Goal: Find specific page/section: Find specific page/section

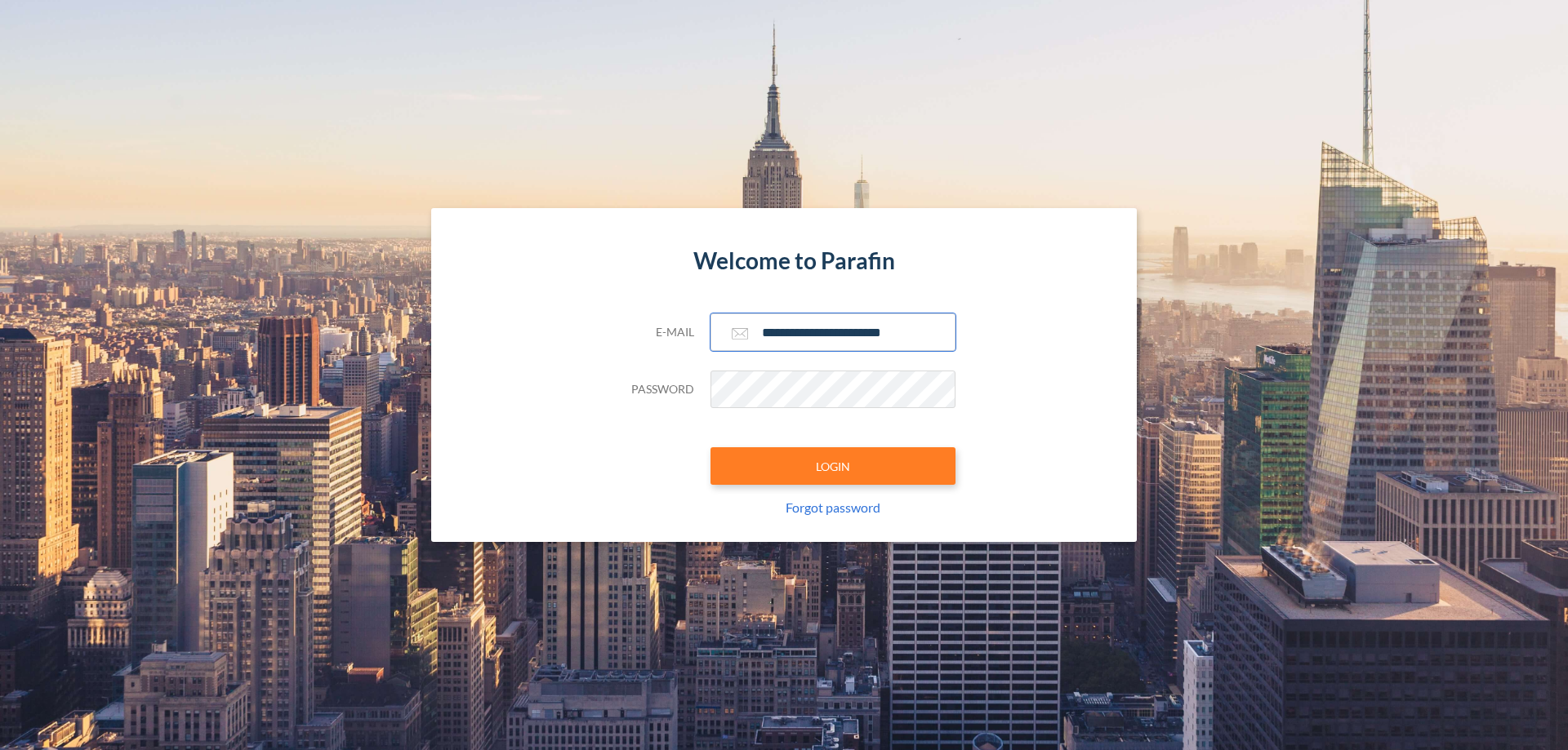
type input "**********"
click at [833, 466] on button "LOGIN" at bounding box center [833, 466] width 245 height 38
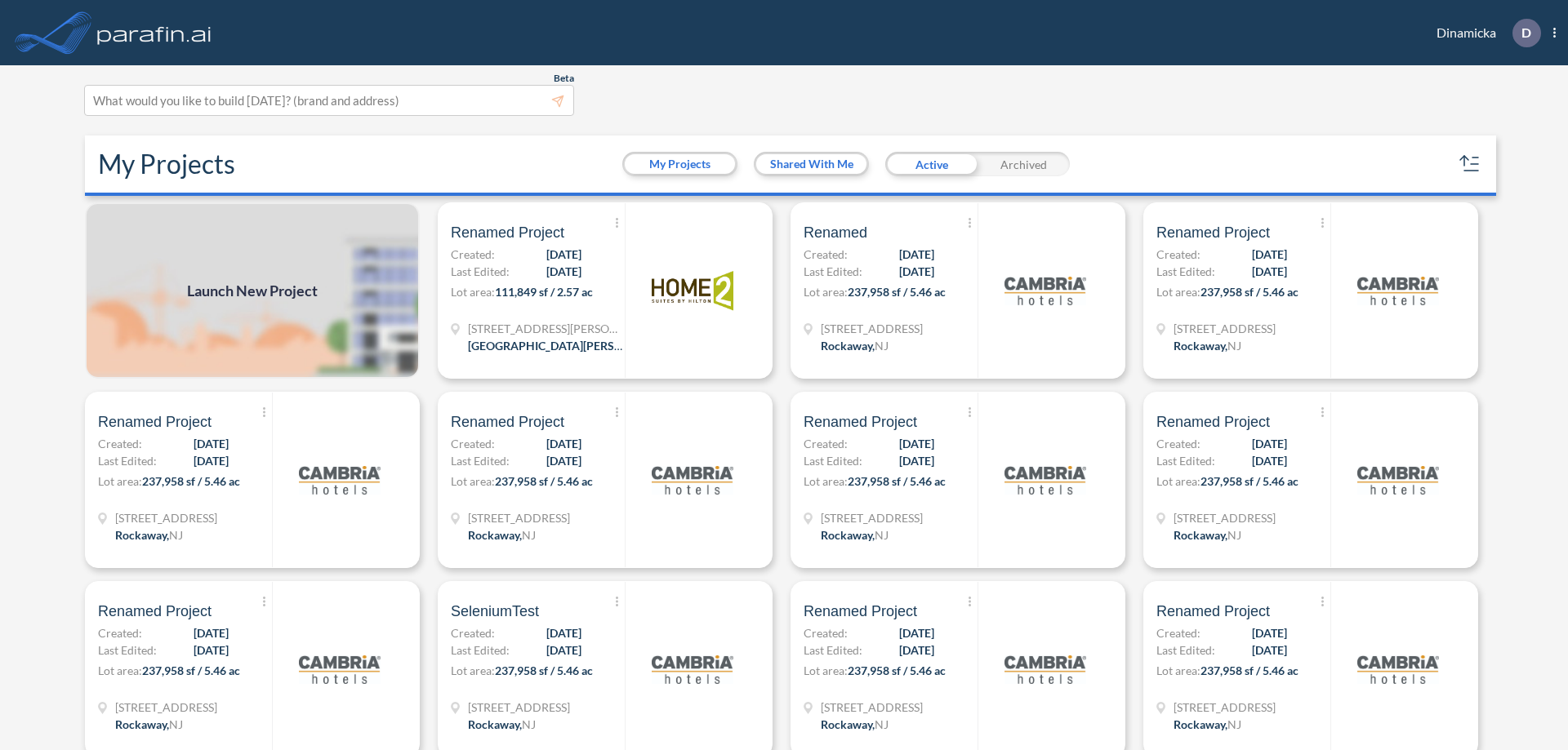
scroll to position [4, 0]
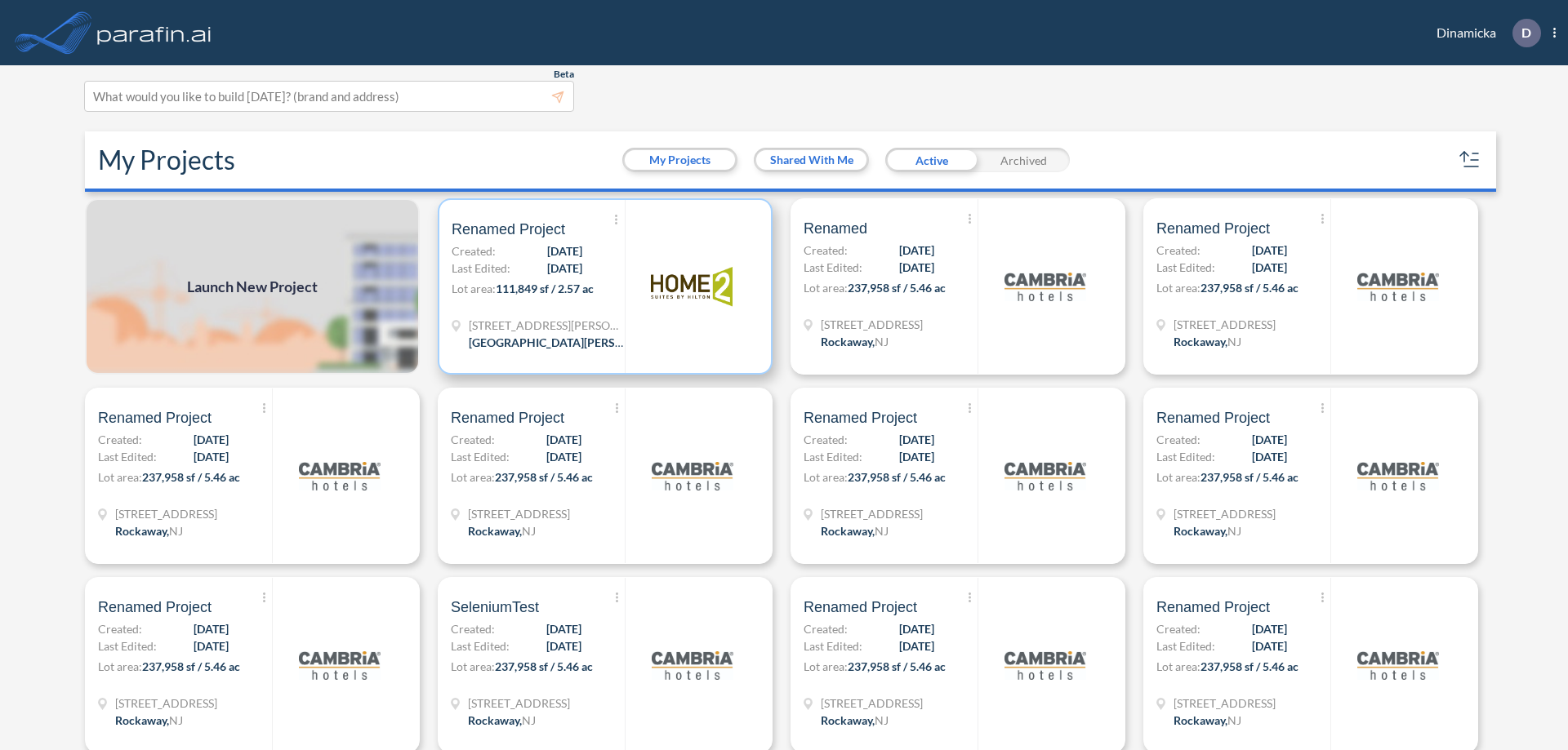
click at [602, 287] on p "Lot area: 111,849 sf / 2.57 ac" at bounding box center [538, 292] width 173 height 24
